Goal: Check status

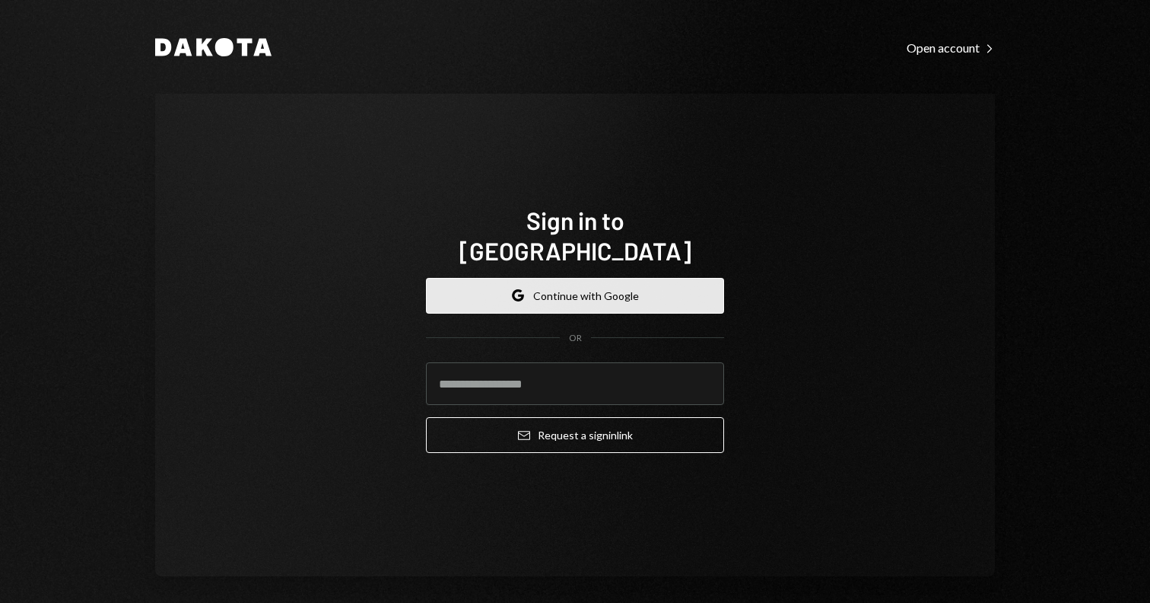
click at [536, 288] on button "Google Continue with Google" at bounding box center [575, 296] width 298 height 36
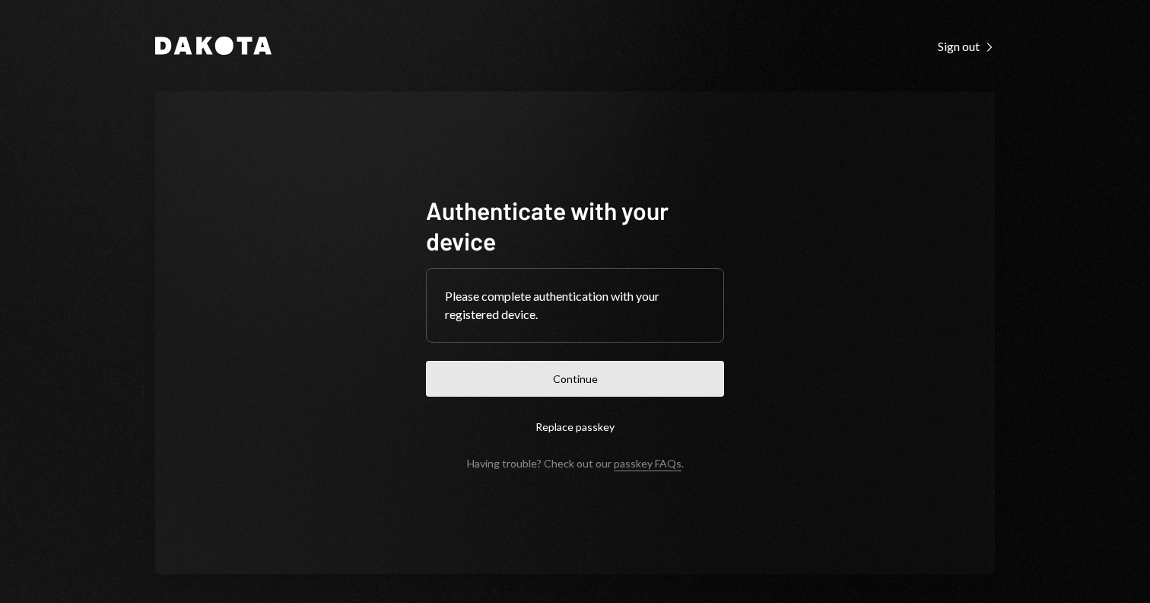
click at [579, 383] on button "Continue" at bounding box center [575, 379] width 298 height 36
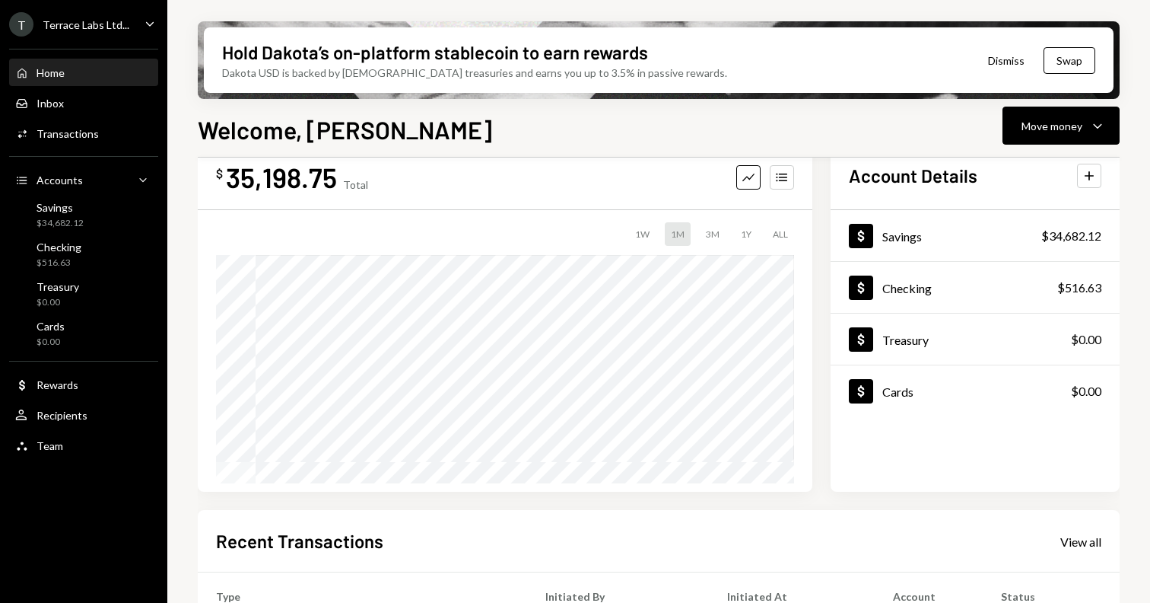
scroll to position [43, 0]
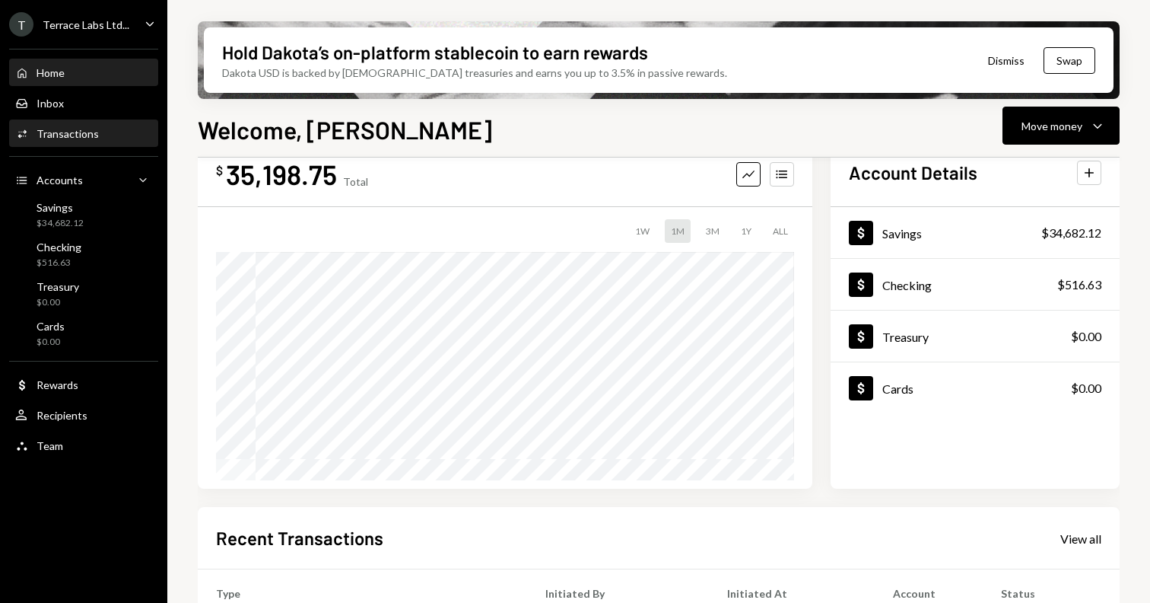
click at [123, 145] on div "Activities Transactions" at bounding box center [83, 134] width 137 height 26
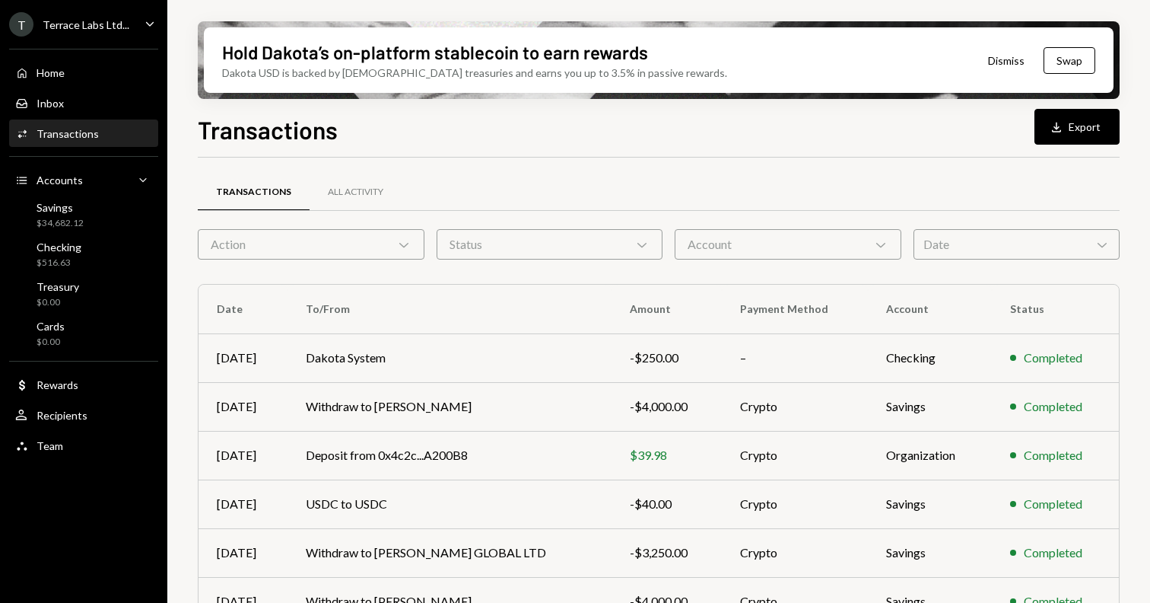
click at [323, 253] on div "Action Chevron Down" at bounding box center [311, 244] width 227 height 30
click at [476, 229] on div "Status Chevron Down" at bounding box center [550, 244] width 227 height 30
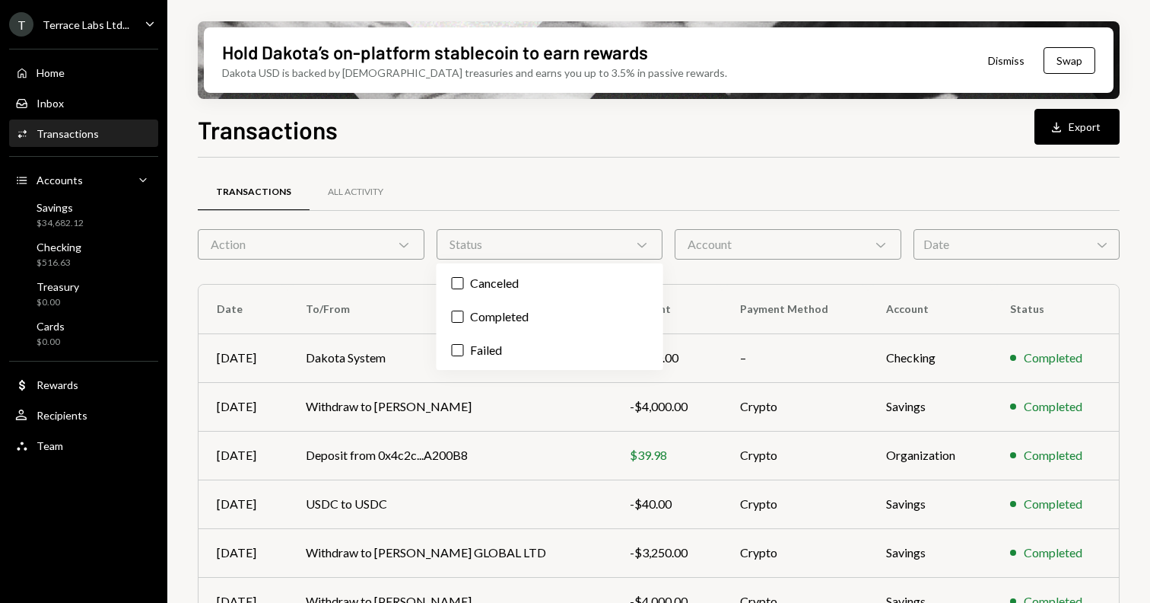
click at [760, 247] on div "Account Chevron Down" at bounding box center [788, 244] width 227 height 30
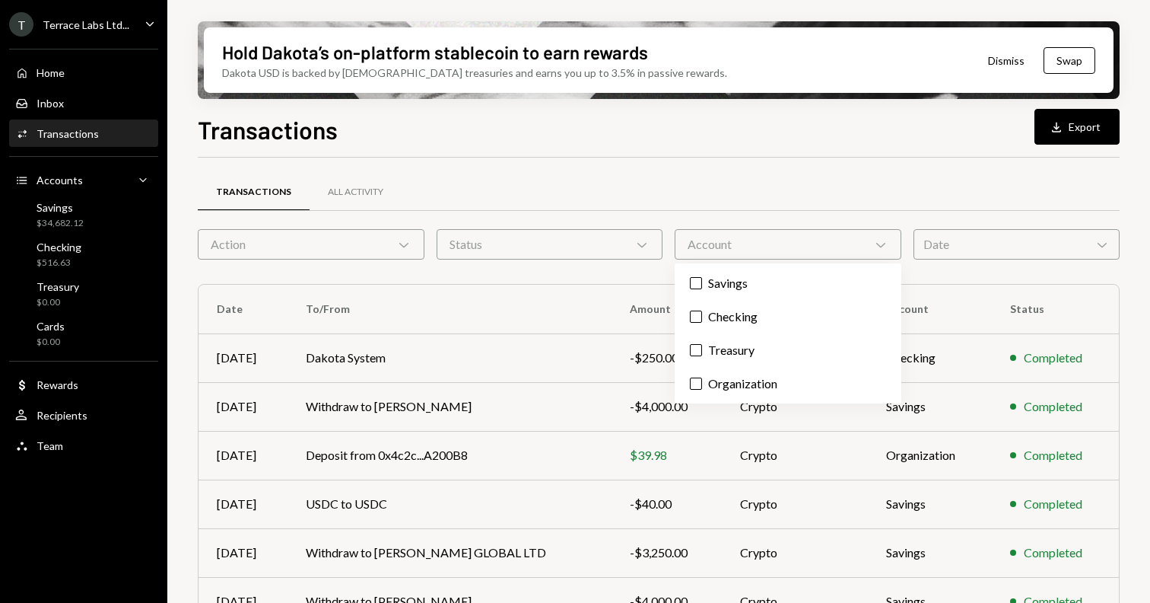
click at [966, 249] on div "Date Chevron Down" at bounding box center [1017, 244] width 206 height 30
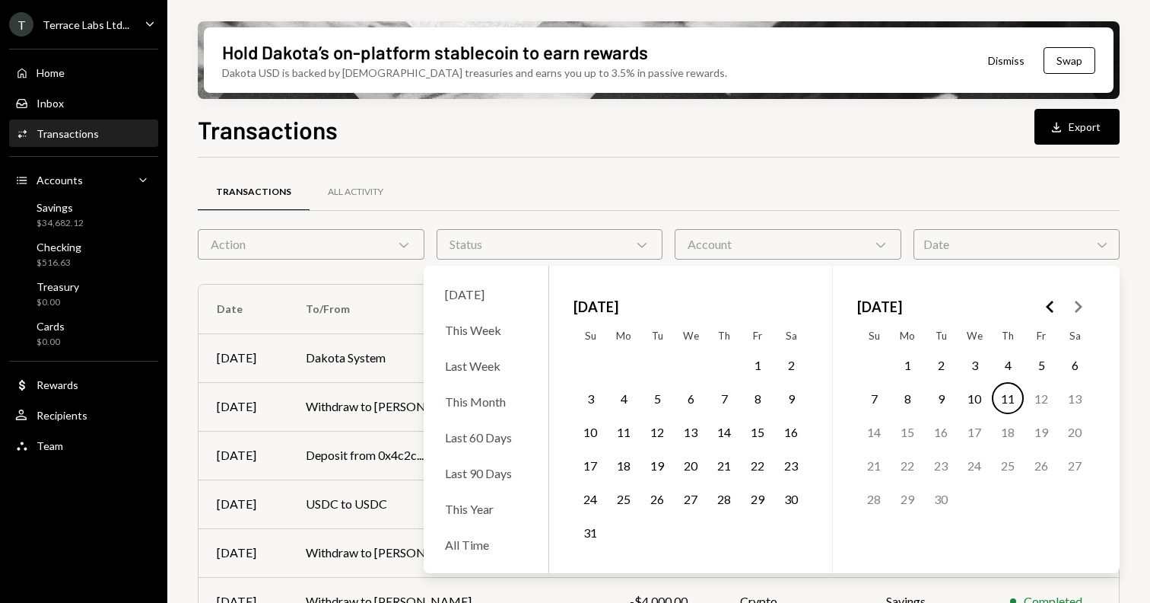
click at [969, 242] on div "Date Chevron Down" at bounding box center [1017, 244] width 206 height 30
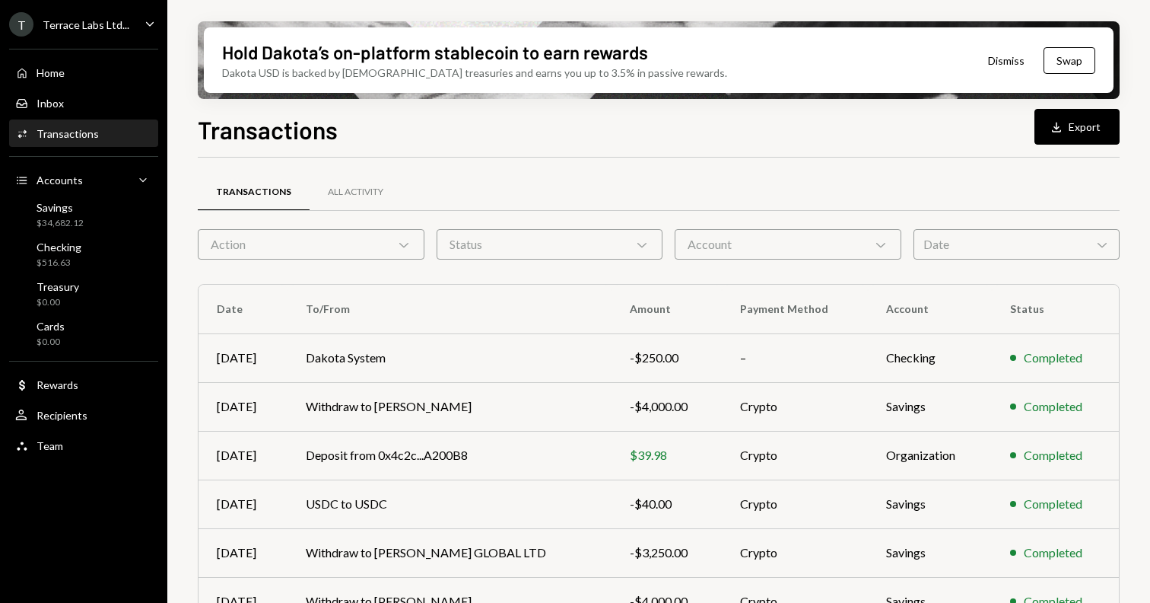
click at [394, 231] on div "Action Chevron Down" at bounding box center [311, 244] width 227 height 30
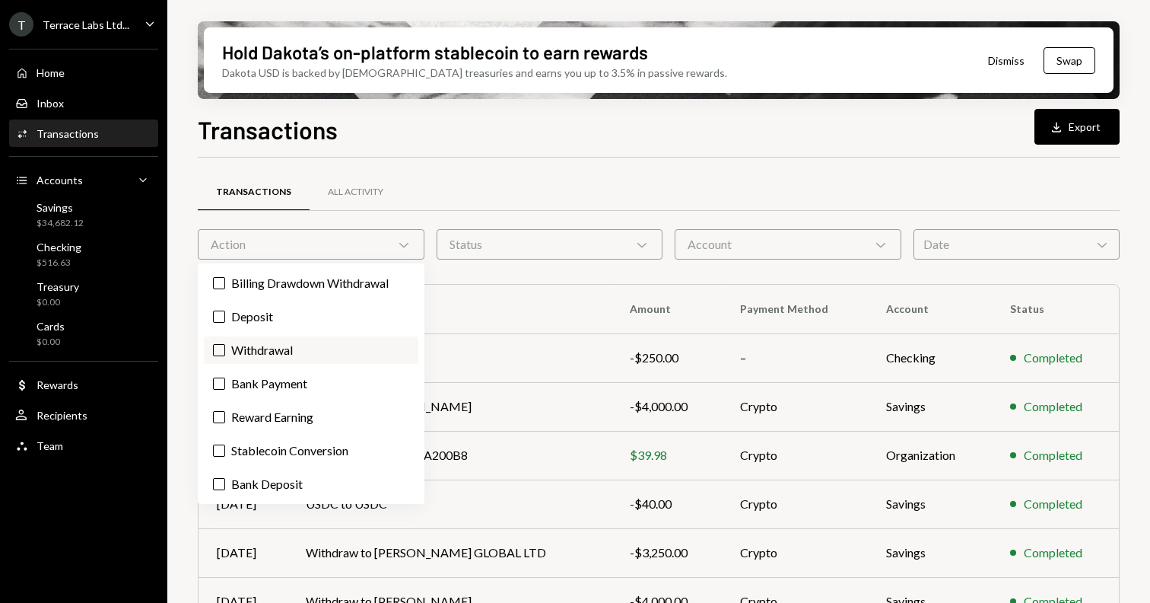
click at [278, 340] on label "Withdrawal" at bounding box center [311, 349] width 215 height 27
click at [225, 344] on button "Withdrawal" at bounding box center [219, 350] width 12 height 12
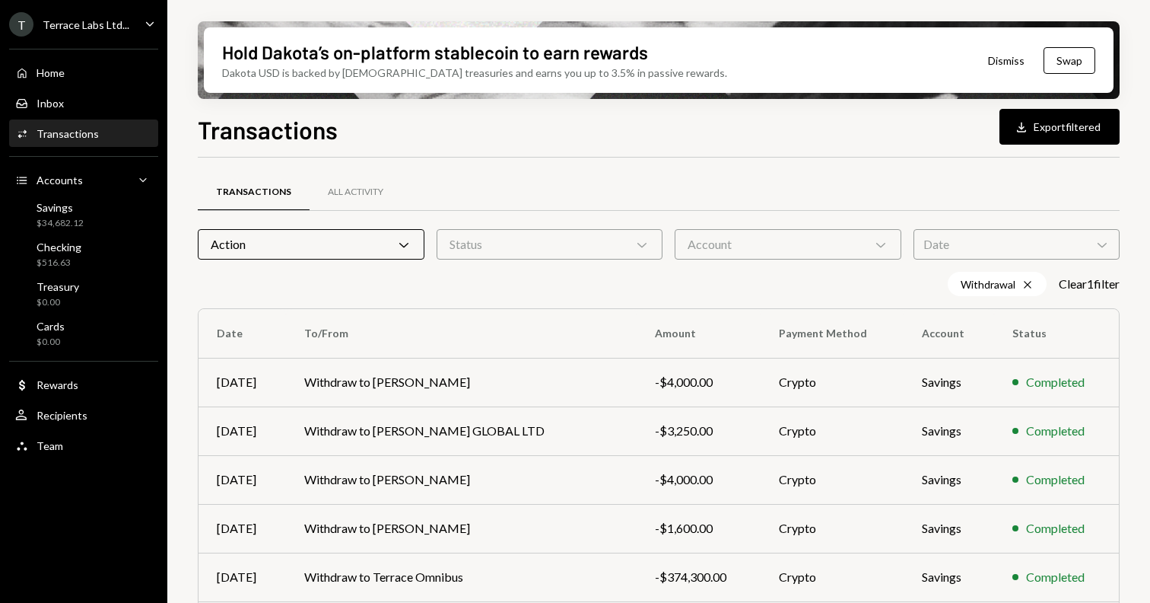
click at [677, 208] on div "Transactions All Activity" at bounding box center [659, 192] width 922 height 39
click at [998, 251] on div "Date Chevron Down" at bounding box center [1017, 244] width 206 height 30
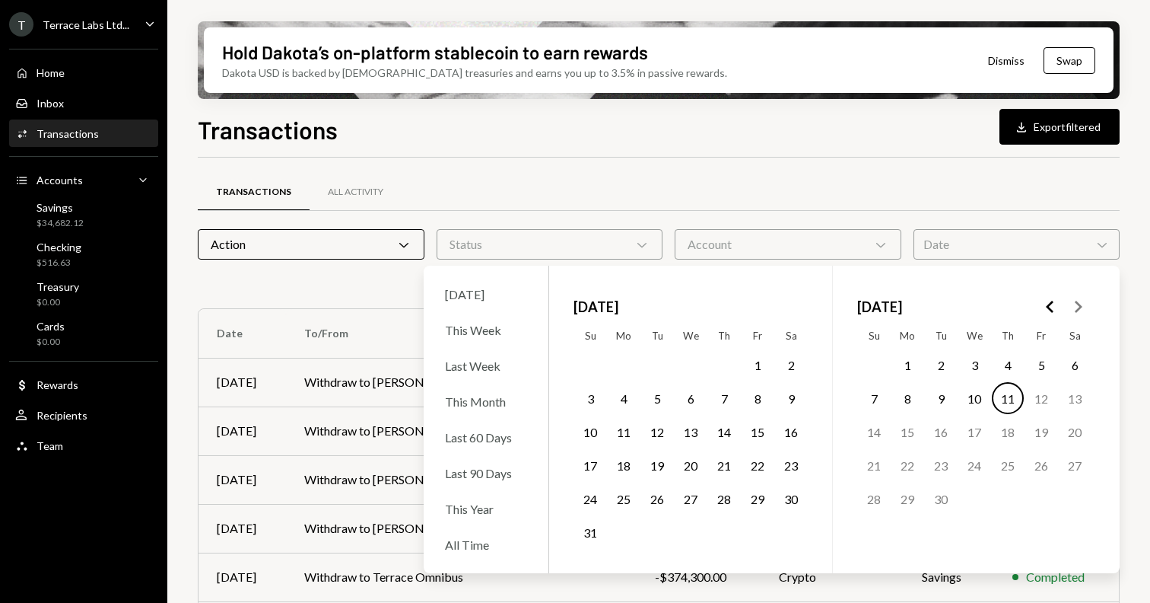
click at [1000, 243] on div "Date Chevron Down" at bounding box center [1017, 244] width 206 height 30
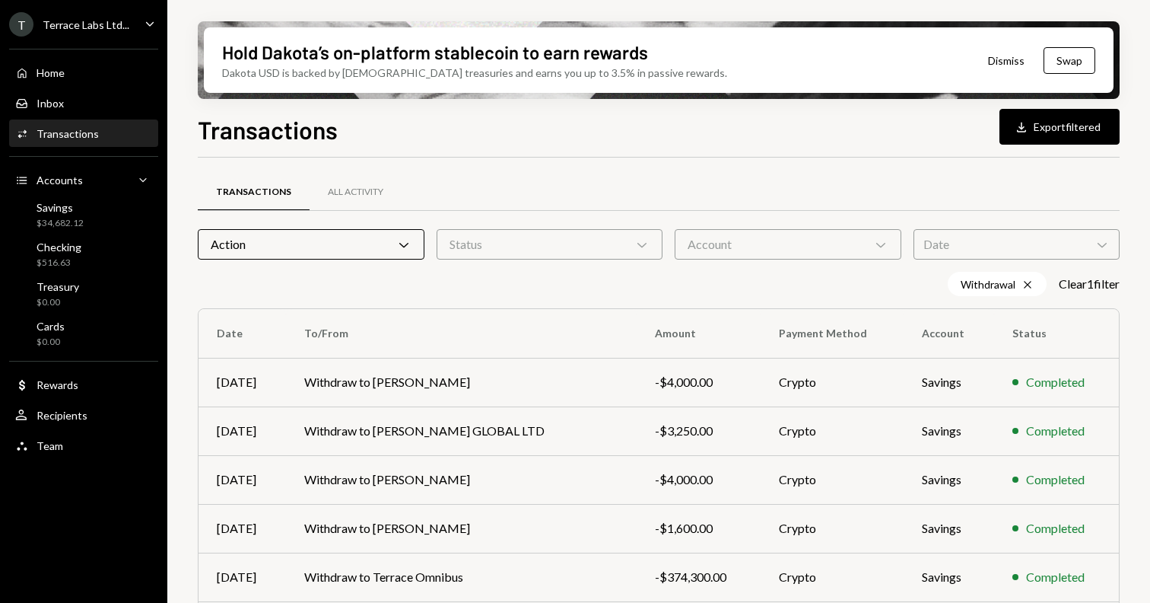
click at [481, 227] on div "Transactions All Activity" at bounding box center [659, 201] width 922 height 56
click at [485, 240] on div "Status Chevron Down" at bounding box center [550, 244] width 227 height 30
click at [605, 242] on div "Status Chevron Down" at bounding box center [550, 244] width 227 height 30
click at [469, 277] on label "Completed" at bounding box center [550, 282] width 215 height 27
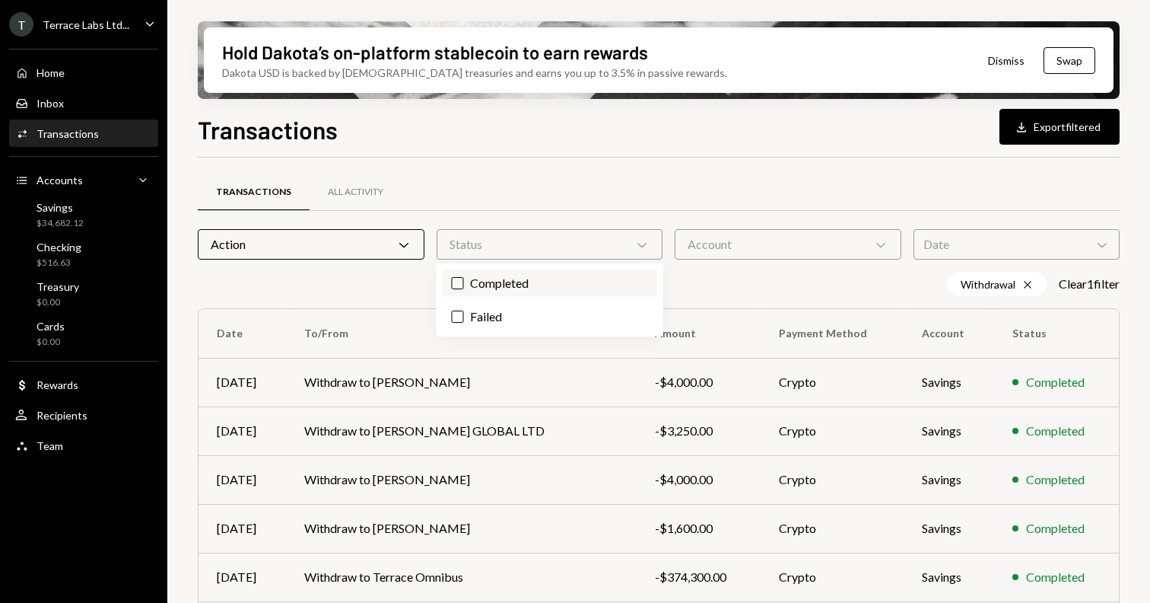
click at [464, 277] on button "Completed" at bounding box center [458, 283] width 12 height 12
click at [794, 245] on div "Account Chevron Down" at bounding box center [788, 244] width 227 height 30
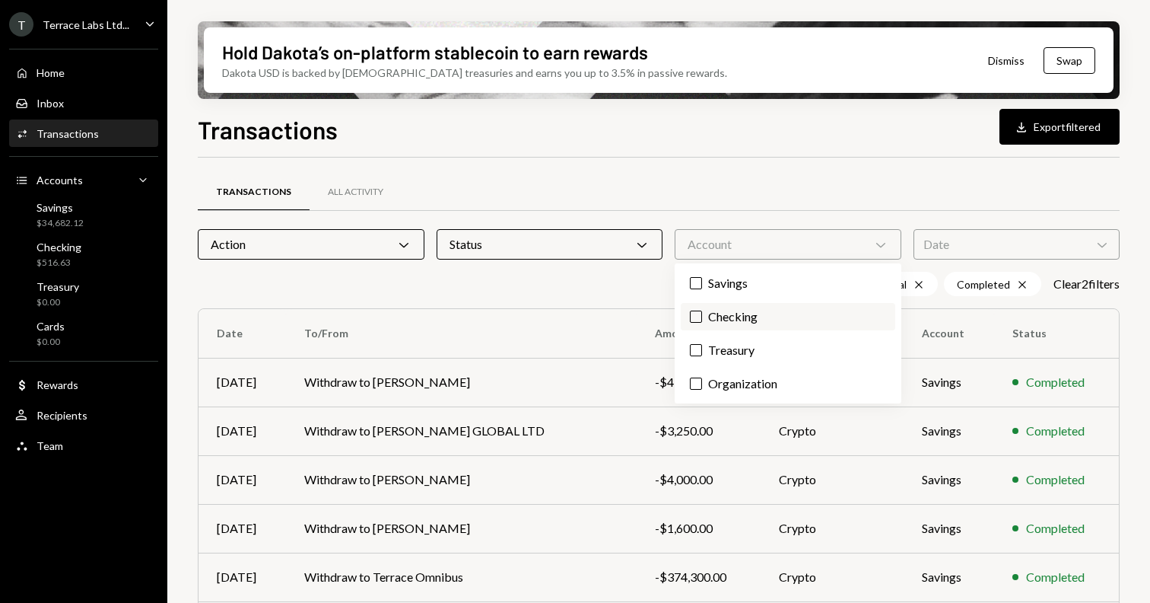
click at [730, 319] on label "Checking" at bounding box center [788, 316] width 215 height 27
click at [702, 319] on button "Checking" at bounding box center [696, 316] width 12 height 12
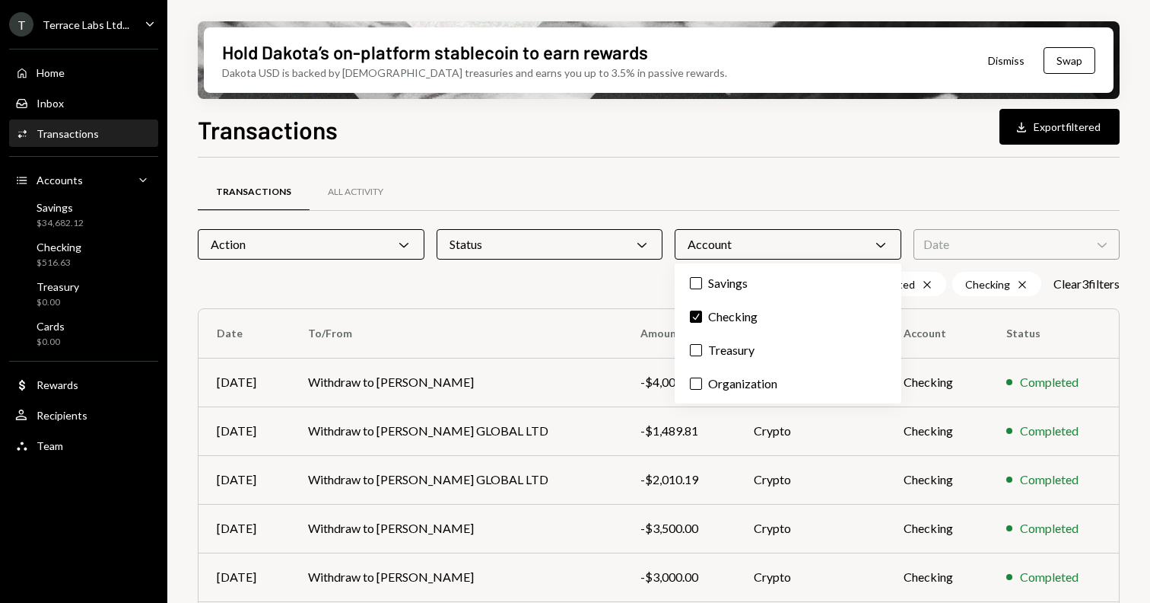
click at [943, 194] on div "Transactions All Activity" at bounding box center [659, 192] width 922 height 39
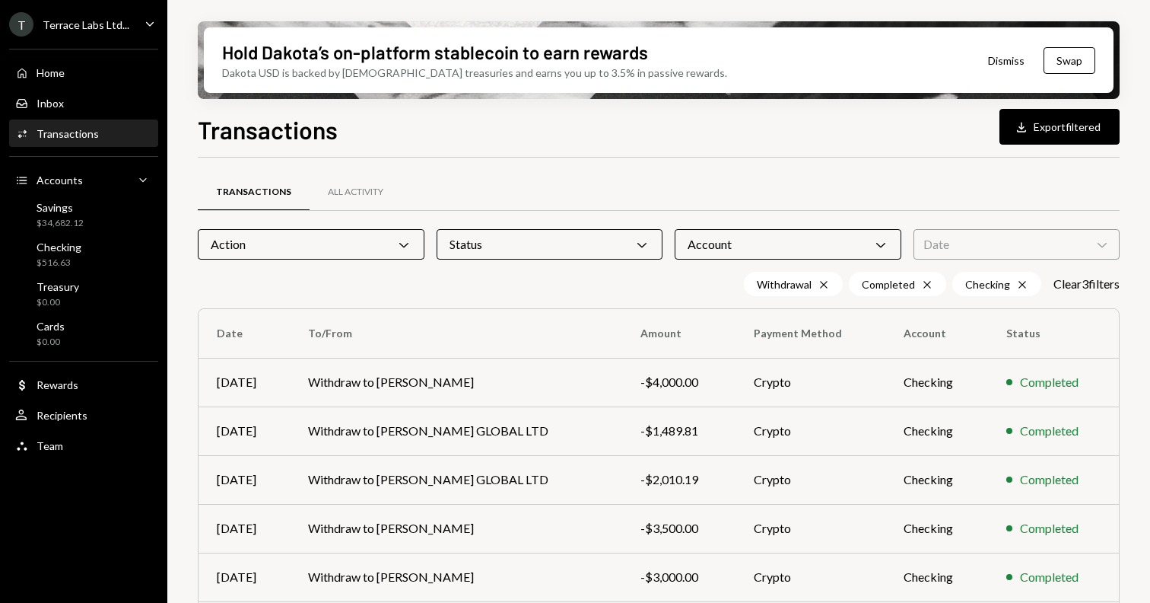
click at [854, 233] on div "Account Chevron Down" at bounding box center [788, 244] width 227 height 30
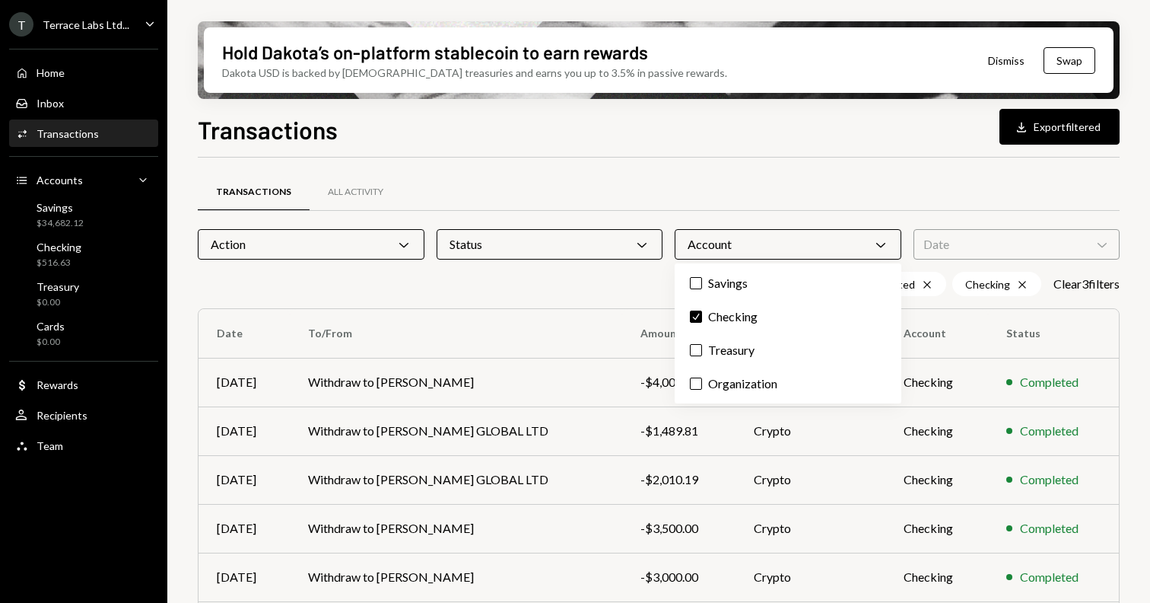
click at [854, 233] on div "Account Chevron Down" at bounding box center [788, 244] width 227 height 30
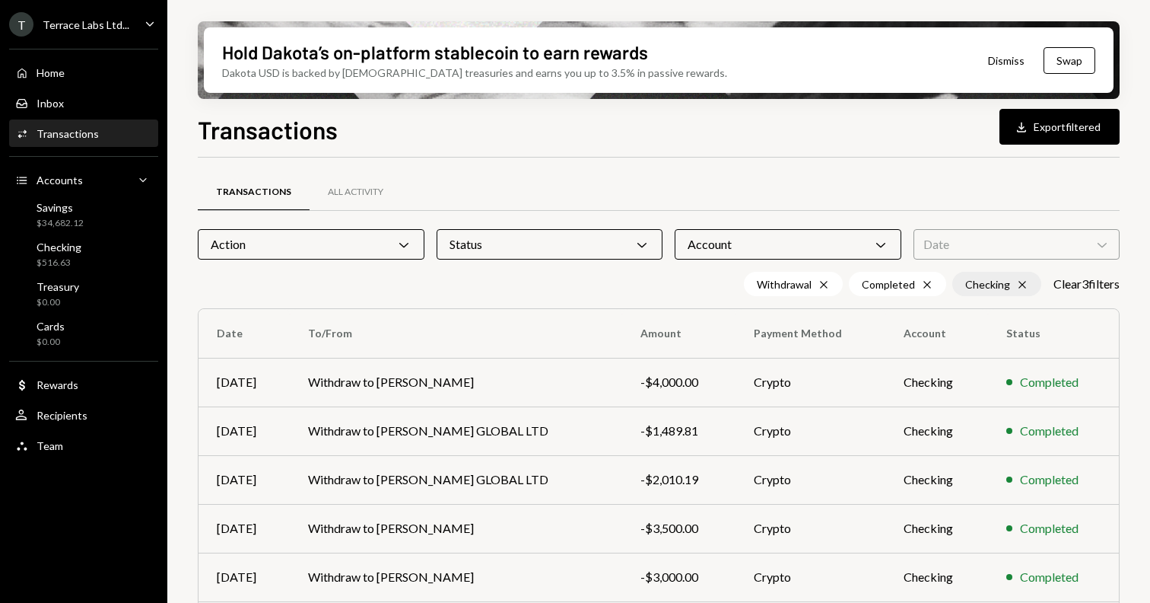
click at [1017, 280] on icon "Cross" at bounding box center [1023, 284] width 12 height 12
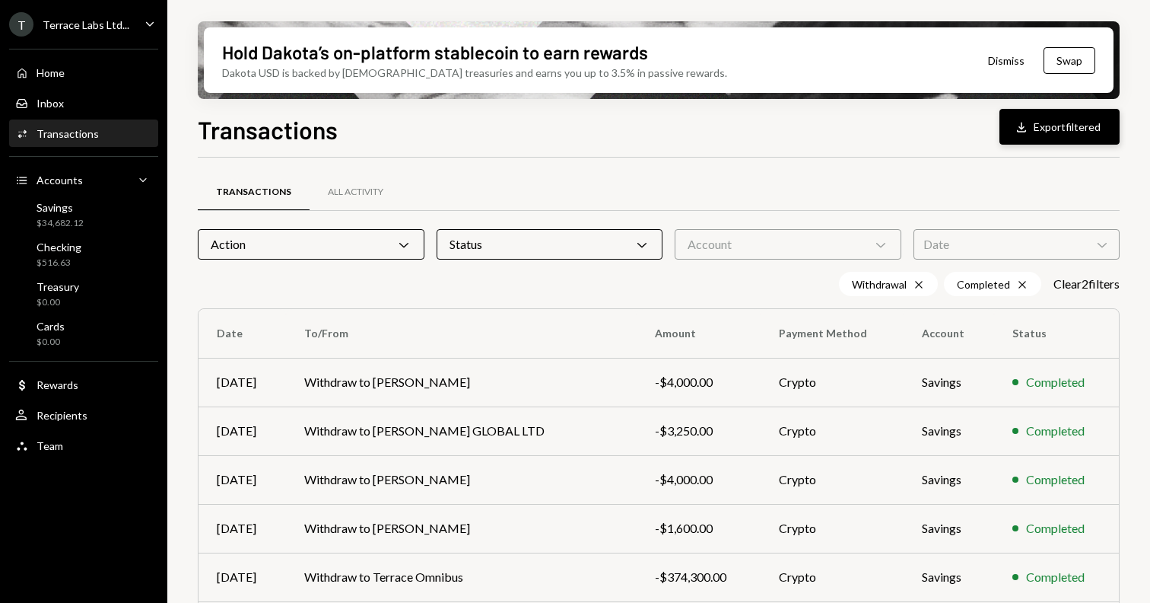
click at [1074, 125] on button "Download Export filtered" at bounding box center [1060, 127] width 120 height 36
